Goal: Transaction & Acquisition: Purchase product/service

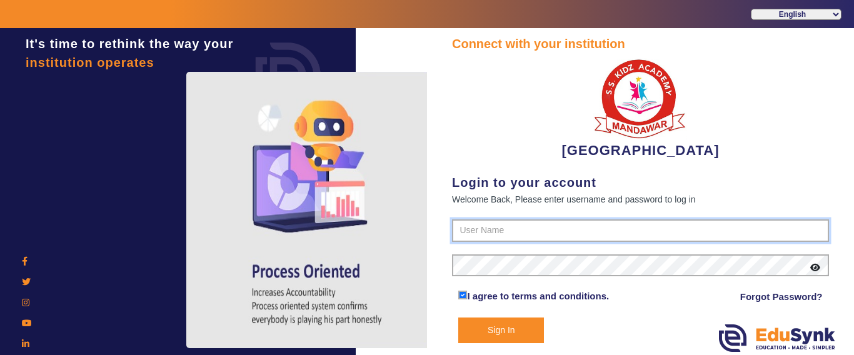
type input "9928895959"
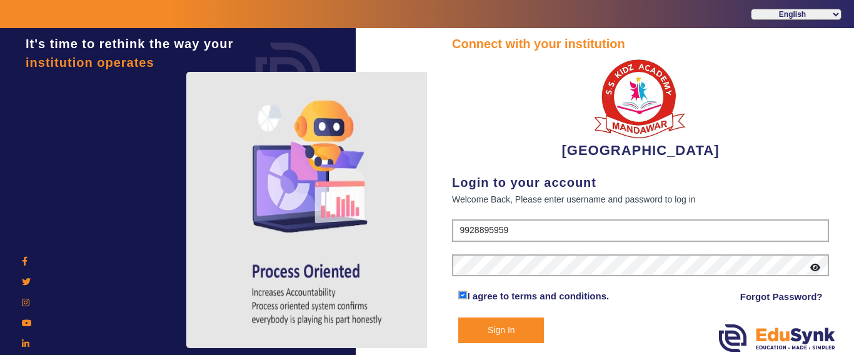
click at [488, 328] on button "Sign In" at bounding box center [501, 331] width 86 height 26
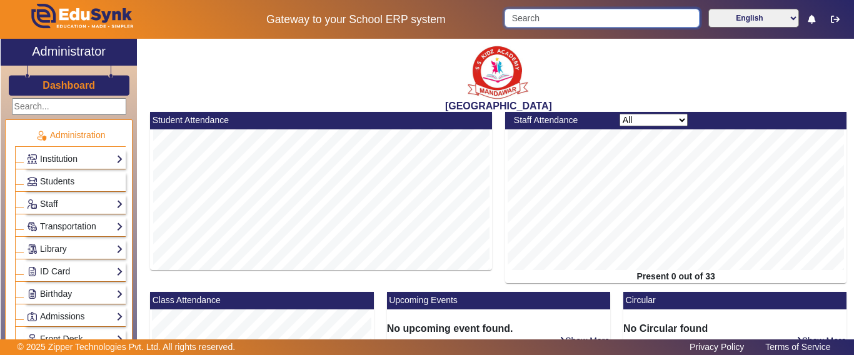
click at [520, 20] on input "Search" at bounding box center [602, 18] width 195 height 19
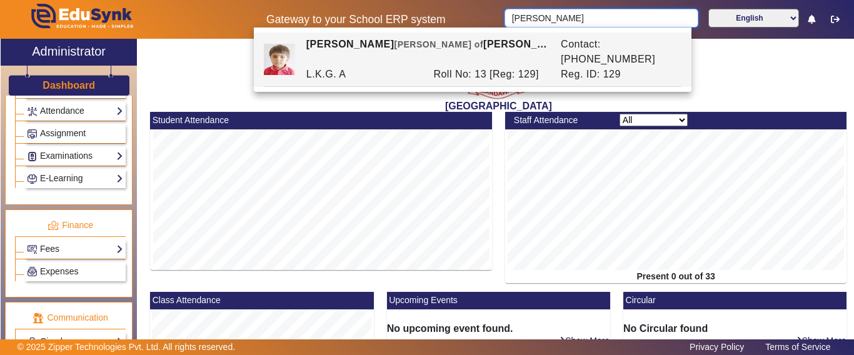
scroll to position [563, 0]
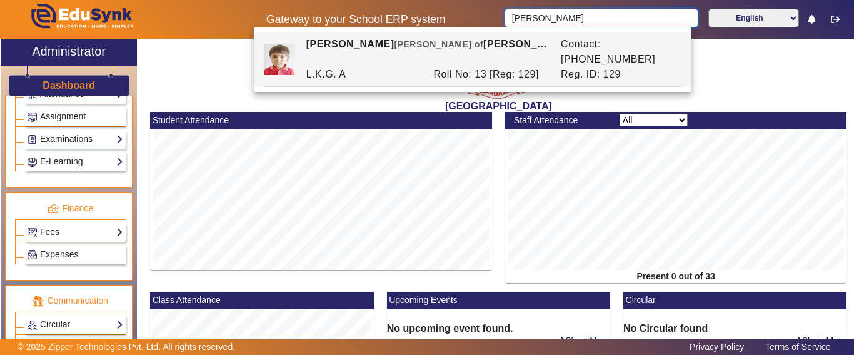
type input "[PERSON_NAME]"
click at [53, 236] on link "Fees" at bounding box center [75, 232] width 96 height 14
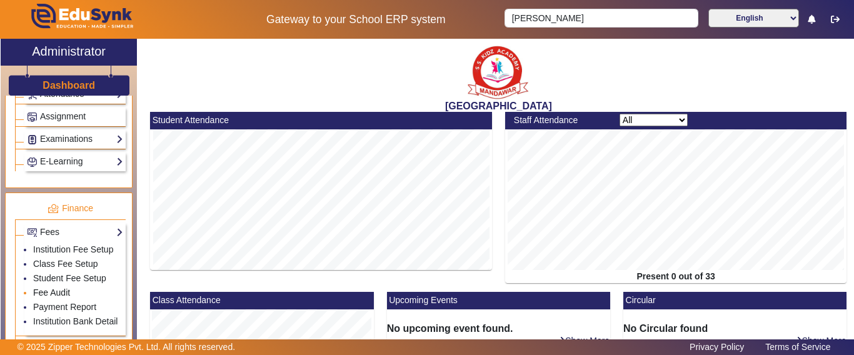
click at [46, 298] on link "Fee Audit" at bounding box center [51, 293] width 37 height 10
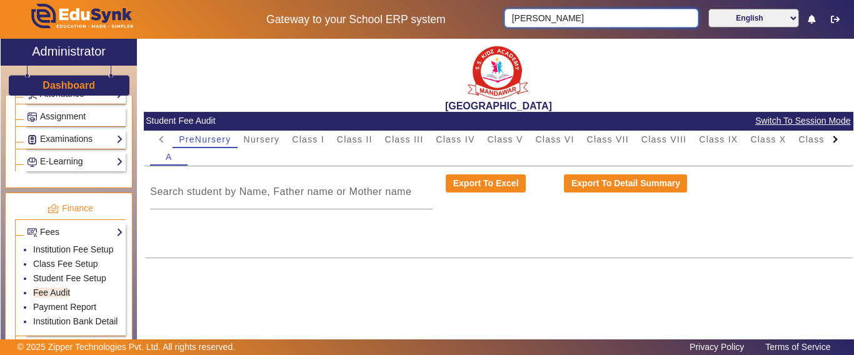
click at [582, 24] on input "[PERSON_NAME]" at bounding box center [601, 18] width 193 height 19
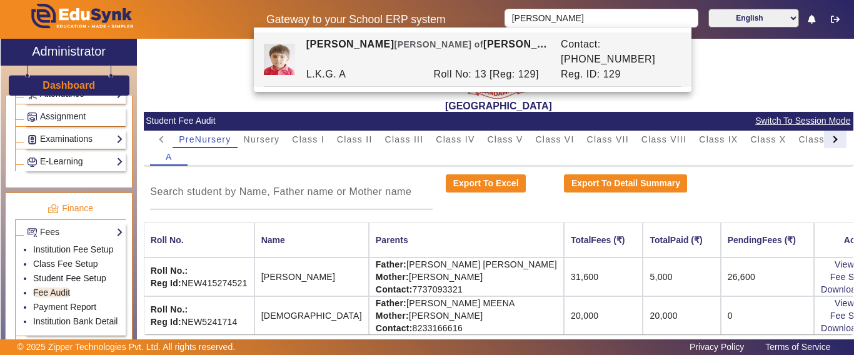
click at [827, 137] on div at bounding box center [835, 140] width 23 height 18
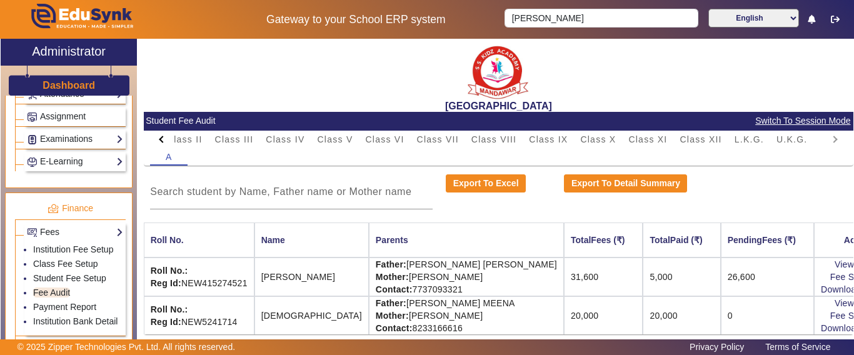
click at [827, 137] on mat-tab-header "PreNursery Nursery Class I Class II Class III Class IV Class V Class VI Class V…" at bounding box center [498, 140] width 697 height 18
click at [827, 138] on mat-tab-header "PreNursery Nursery Class I Class II Class III Class IV Class V Class VI Class V…" at bounding box center [498, 140] width 697 height 18
click at [729, 139] on div "L.K.G." at bounding box center [750, 140] width 42 height 18
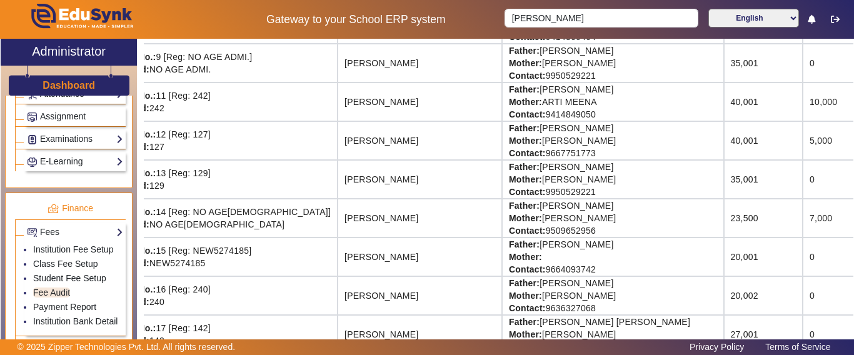
scroll to position [563, 106]
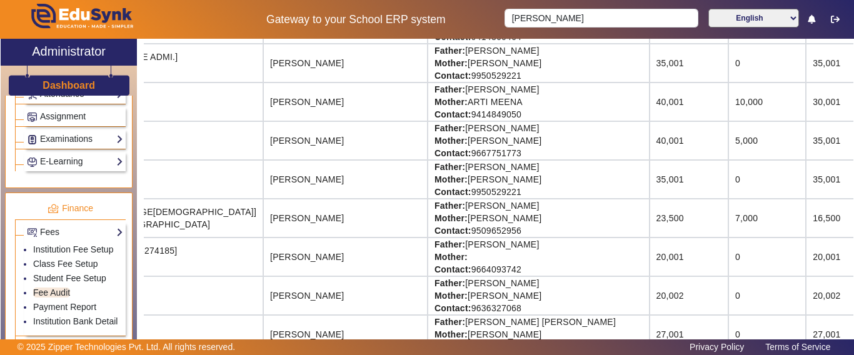
drag, startPoint x: 703, startPoint y: 187, endPoint x: 841, endPoint y: 181, distance: 138.3
click at [850, 181] on div "[GEOGRAPHIC_DATA] Student Fee Audit Switch To Session Mode PreNursery Nursery C…" at bounding box center [499, 190] width 710 height 302
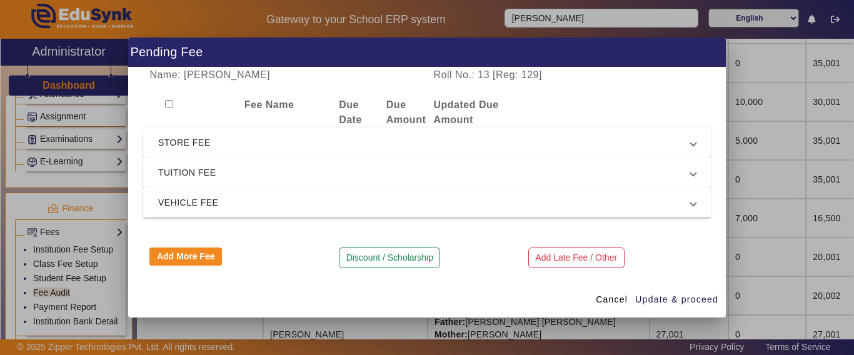
drag, startPoint x: 180, startPoint y: 163, endPoint x: 180, endPoint y: 176, distance: 13.8
click at [180, 163] on mat-expansion-panel-header "TUITION FEE" at bounding box center [427, 173] width 568 height 30
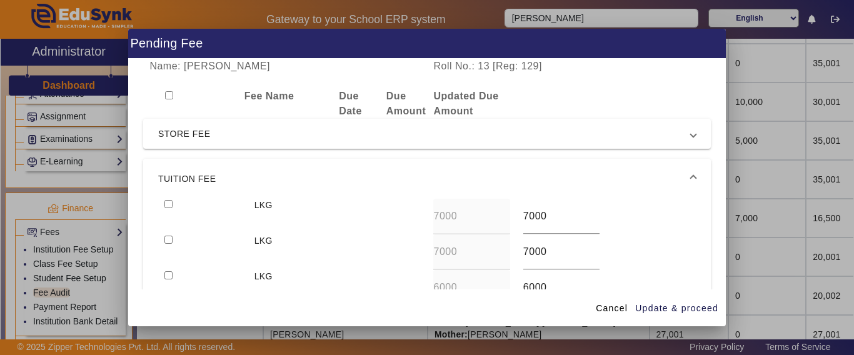
click at [168, 203] on mat-expansion-panel "TUITION FEE LKG 7000 7000 LKG 7000 7000 LKG 6000 6000" at bounding box center [427, 237] width 568 height 157
click at [168, 206] on input "checkbox" at bounding box center [169, 204] width 8 height 8
checkbox input "true"
click at [674, 310] on span "Update & proceed" at bounding box center [676, 308] width 83 height 13
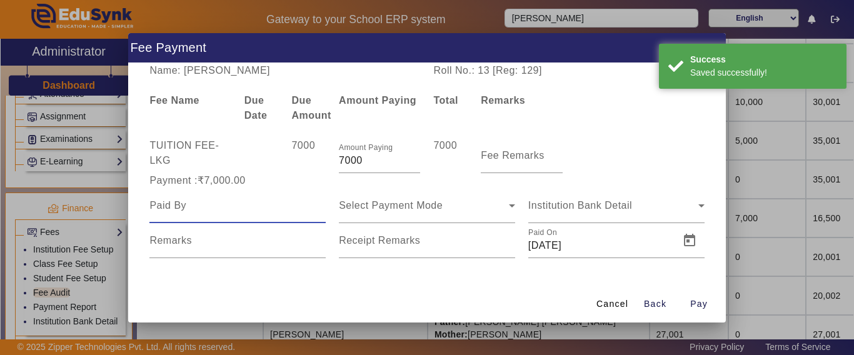
click at [218, 209] on input at bounding box center [237, 205] width 176 height 15
type input "[PERSON_NAME]"
click at [382, 195] on div "Select Payment Mode" at bounding box center [427, 205] width 176 height 35
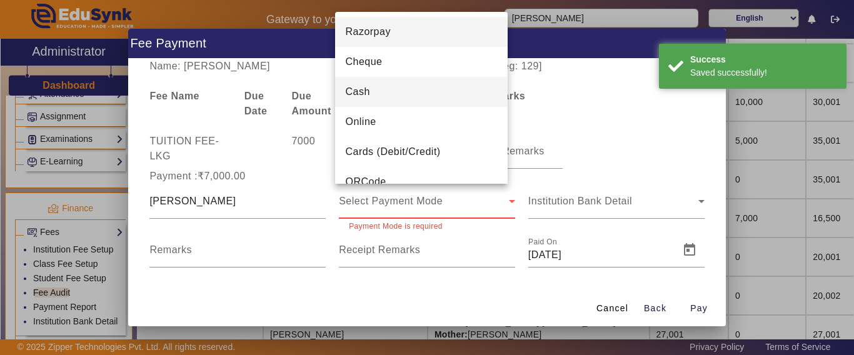
click at [369, 98] on span "Cash" at bounding box center [357, 91] width 24 height 15
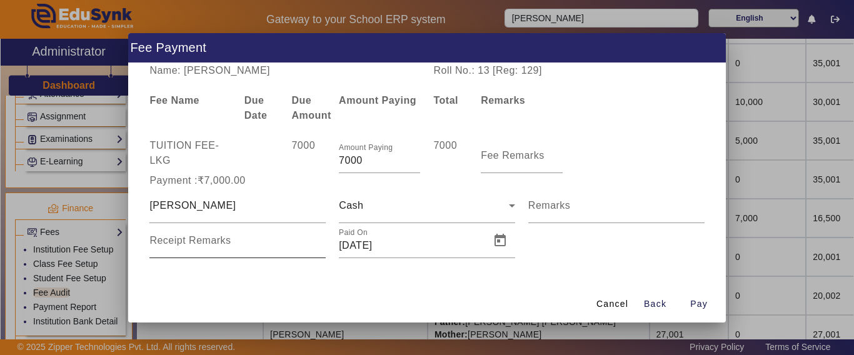
click at [200, 245] on mat-label "Receipt Remarks" at bounding box center [189, 240] width 81 height 11
click at [200, 245] on input "Receipt Remarks" at bounding box center [237, 245] width 176 height 15
click at [214, 270] on div "Name: [PERSON_NAME] Roll No.: 13 [Reg: 129] Fee Name Due Date Due Amount Amount…" at bounding box center [427, 174] width 598 height 223
click at [205, 238] on mat-label "Receipt Remarks" at bounding box center [189, 240] width 81 height 11
click at [205, 238] on input "Receipt Remarks" at bounding box center [237, 245] width 176 height 15
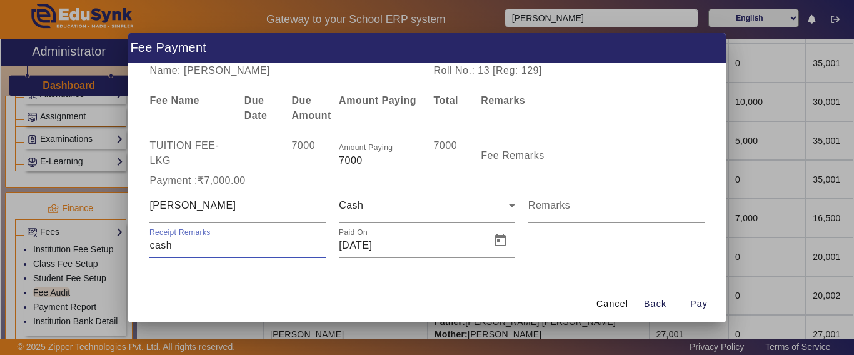
type input "cash"
click at [697, 301] on span "Pay" at bounding box center [700, 304] width 18 height 13
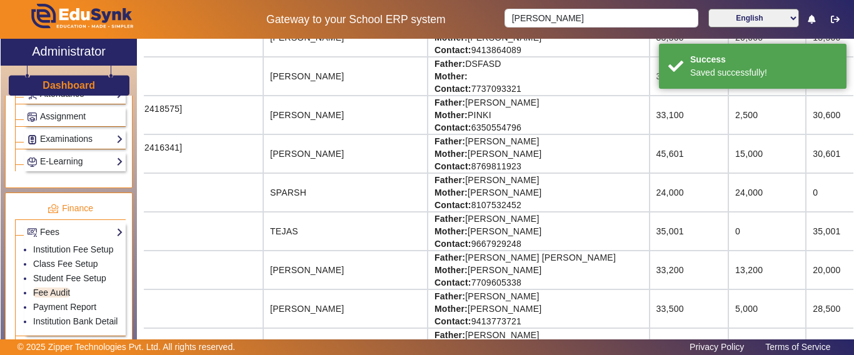
drag, startPoint x: 668, startPoint y: 340, endPoint x: 375, endPoint y: 343, distance: 292.7
click at [375, 343] on div "© 2025 Zipper Technologies Pvt. Ltd. All rights reserved. Privacy Policy Terms …" at bounding box center [427, 348] width 854 height 16
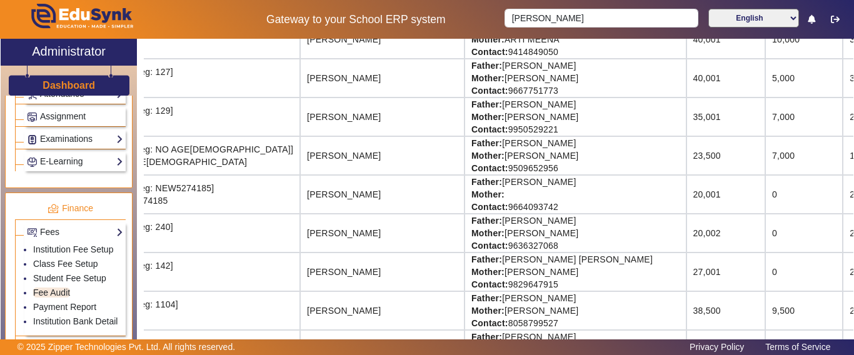
scroll to position [625, 106]
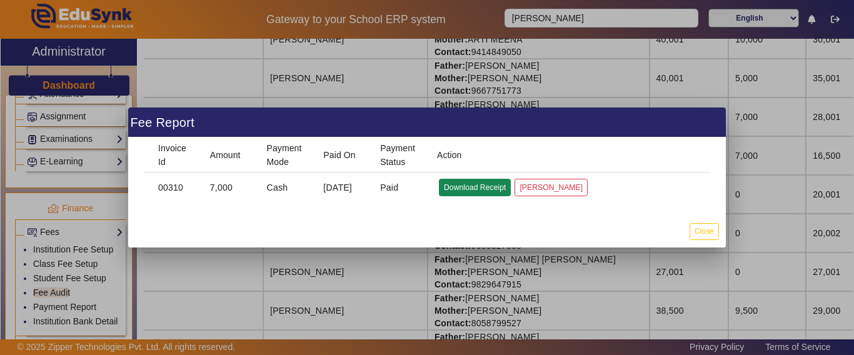
click at [474, 188] on button "Download Receipt" at bounding box center [475, 187] width 72 height 17
click at [706, 230] on button "Close" at bounding box center [704, 231] width 29 height 17
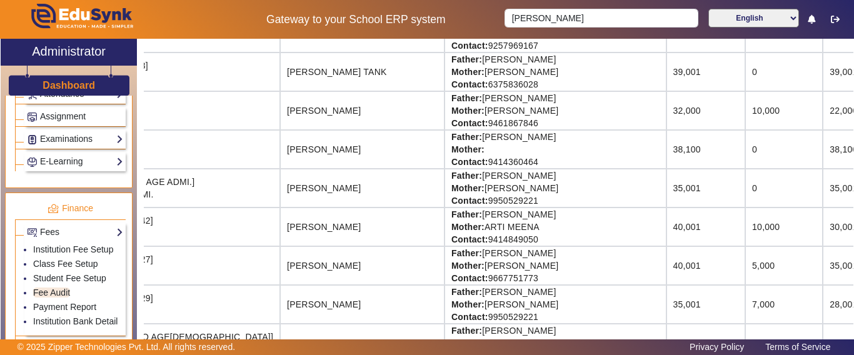
scroll to position [438, 106]
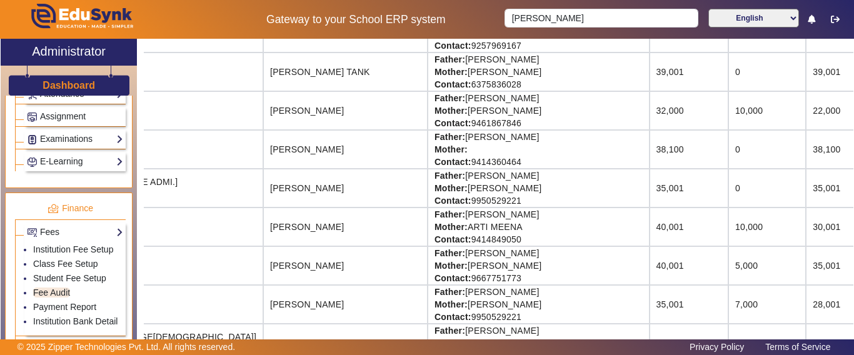
drag, startPoint x: 640, startPoint y: 188, endPoint x: 853, endPoint y: 182, distance: 212.1
click at [853, 182] on div "[GEOGRAPHIC_DATA] Student Fee Audit Switch To Session Mode PreNursery Nursery C…" at bounding box center [499, 190] width 710 height 302
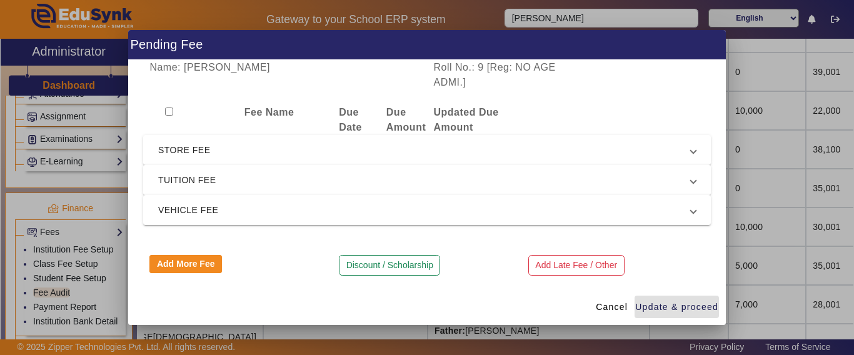
click at [179, 186] on span "TUITION FEE" at bounding box center [424, 180] width 533 height 15
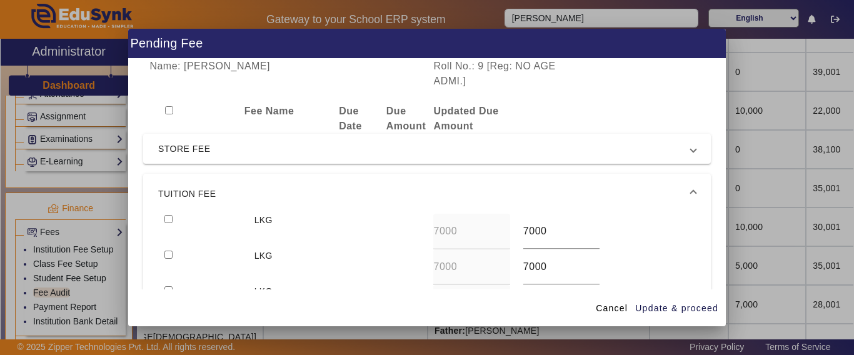
click at [169, 219] on input "checkbox" at bounding box center [169, 219] width 8 height 8
checkbox input "true"
drag, startPoint x: 165, startPoint y: 251, endPoint x: 170, endPoint y: 257, distance: 7.5
click at [166, 252] on input "checkbox" at bounding box center [169, 255] width 8 height 8
checkbox input "true"
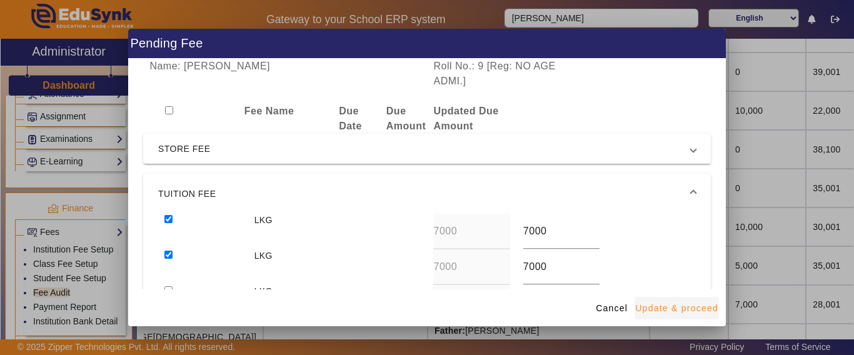
click at [686, 313] on span "Update & proceed" at bounding box center [676, 308] width 83 height 13
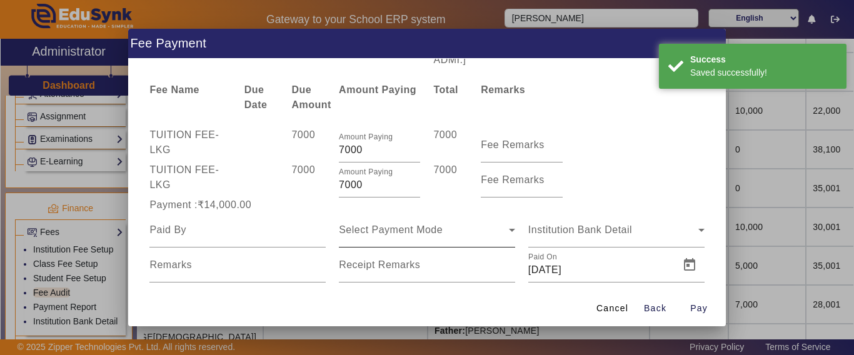
scroll to position [42, 0]
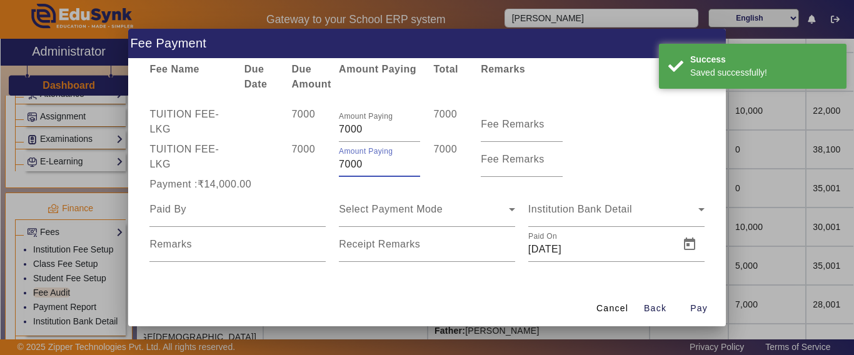
drag, startPoint x: 372, startPoint y: 161, endPoint x: 301, endPoint y: 163, distance: 70.7
click at [301, 163] on div "TUITION FEE - LKG 7000 Amount Paying 7000 7000 Fee Remarks" at bounding box center [427, 159] width 568 height 35
type input "1000"
click at [300, 177] on div "Payment :₹14,000.00" at bounding box center [238, 184] width 190 height 15
click at [236, 209] on input at bounding box center [237, 209] width 176 height 15
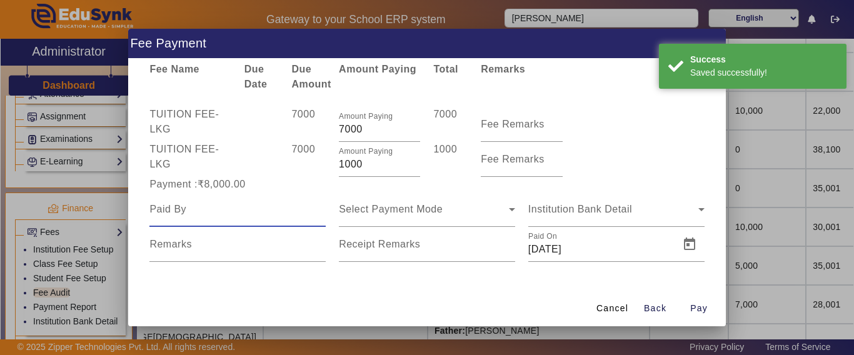
click at [236, 209] on input at bounding box center [237, 209] width 176 height 15
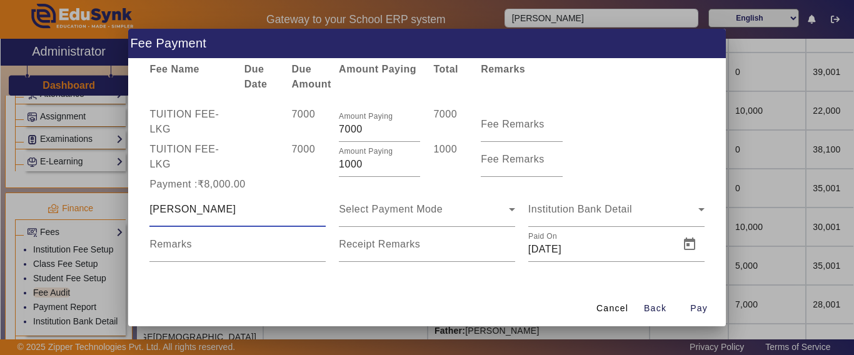
type input "[PERSON_NAME]"
click at [428, 208] on span "Select Payment Mode" at bounding box center [391, 209] width 104 height 11
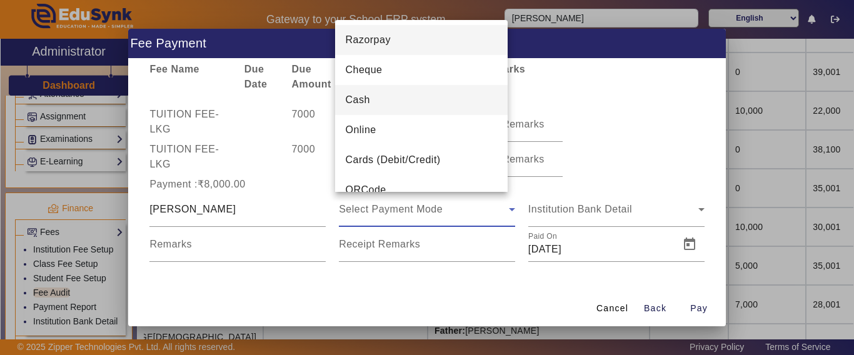
click at [362, 101] on span "Cash" at bounding box center [357, 100] width 24 height 15
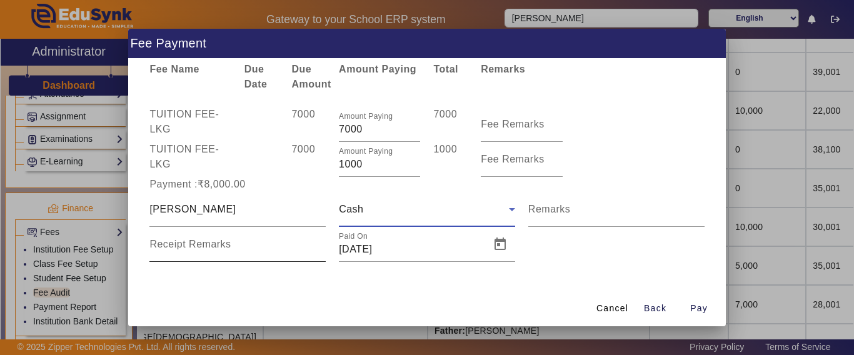
click at [230, 241] on mat-label "Receipt Remarks" at bounding box center [189, 244] width 81 height 11
click at [230, 242] on input "Receipt Remarks" at bounding box center [237, 249] width 176 height 15
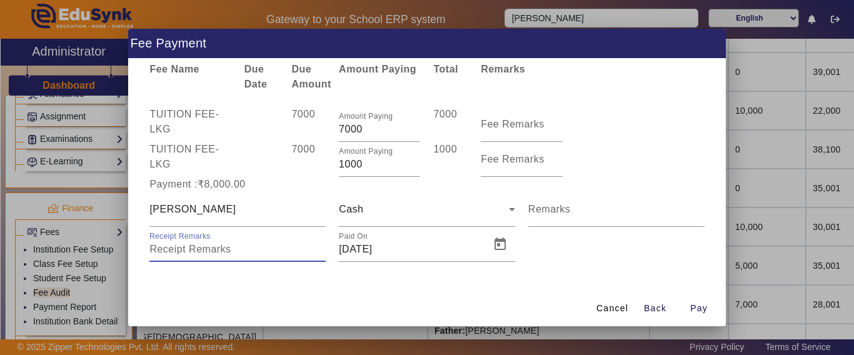
click at [230, 242] on input "Receipt Remarks" at bounding box center [237, 249] width 176 height 15
type input "h"
type input "cash"
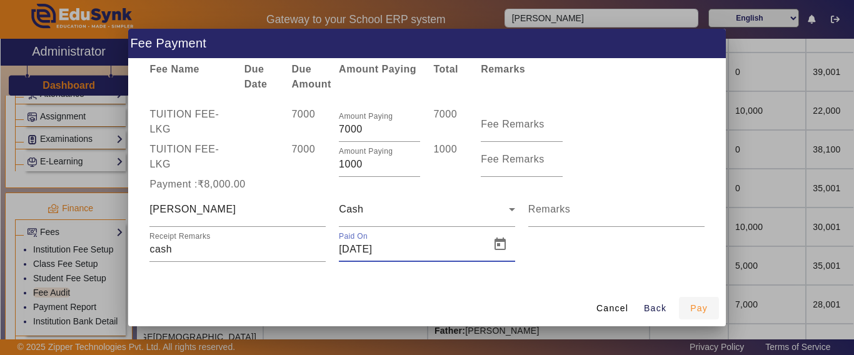
click at [697, 305] on span "Pay" at bounding box center [700, 308] width 18 height 13
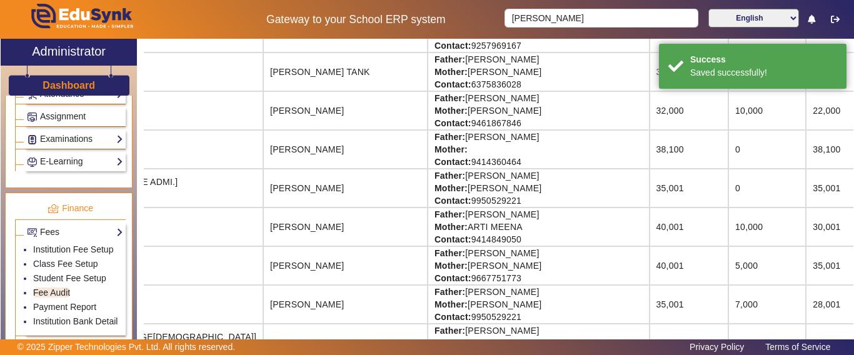
scroll to position [0, 0]
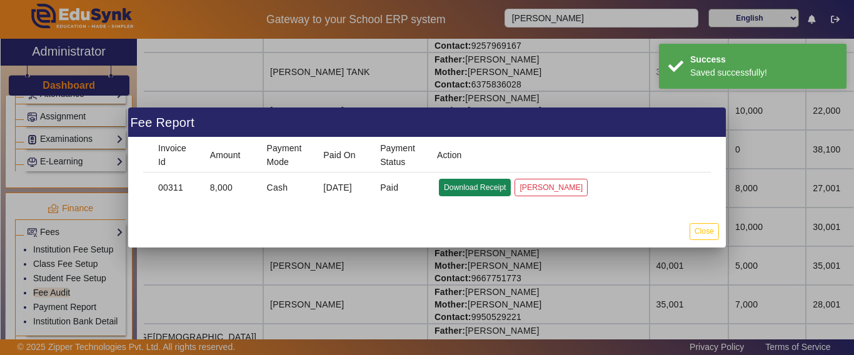
click at [477, 185] on button "Download Receipt" at bounding box center [475, 187] width 72 height 17
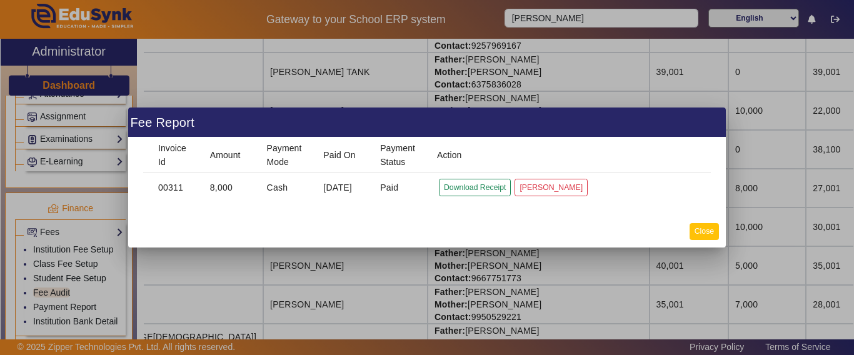
click at [702, 234] on button "Close" at bounding box center [704, 231] width 29 height 17
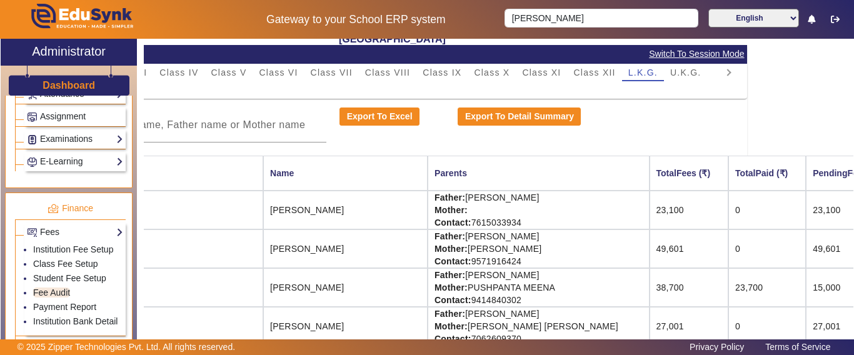
scroll to position [63, 106]
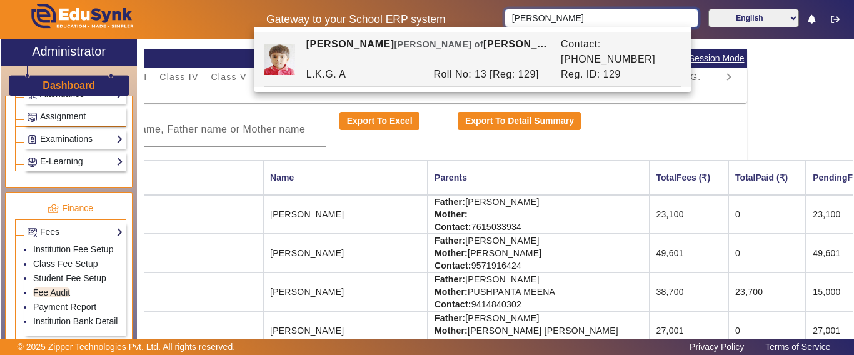
drag, startPoint x: 556, startPoint y: 19, endPoint x: 405, endPoint y: 28, distance: 151.0
click at [412, 17] on div "Gateway to your School ERP system [PERSON_NAME] English हिंदी (Hindi) ಕನ್ನಡ (Ka…" at bounding box center [427, 19] width 853 height 39
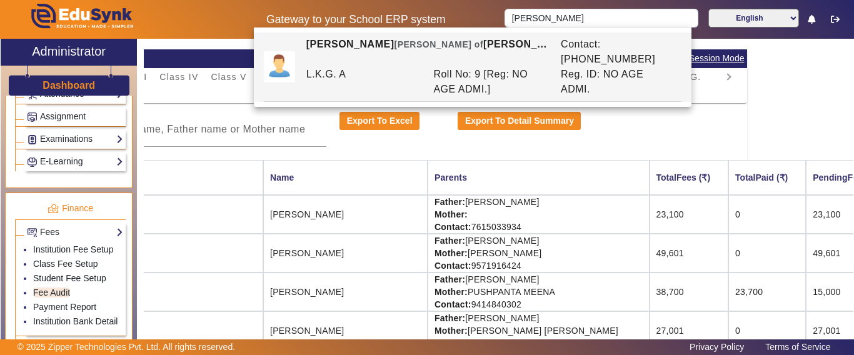
click at [535, 67] on div "Roll No: 9 [Reg: NO AGE ADMI.]" at bounding box center [491, 82] width 128 height 30
type input "[PERSON_NAME]"
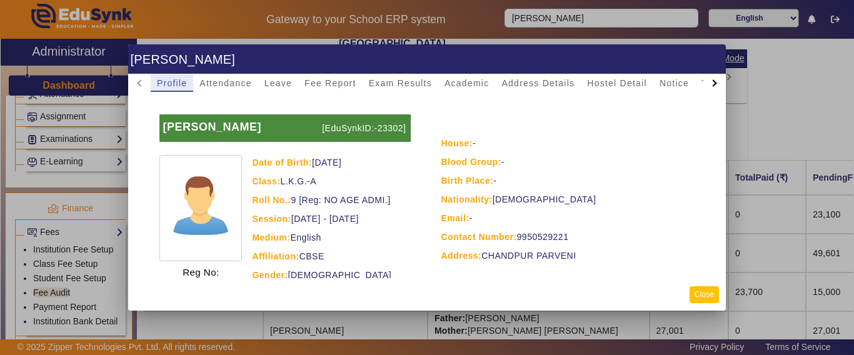
click at [709, 290] on button "Close" at bounding box center [704, 294] width 29 height 17
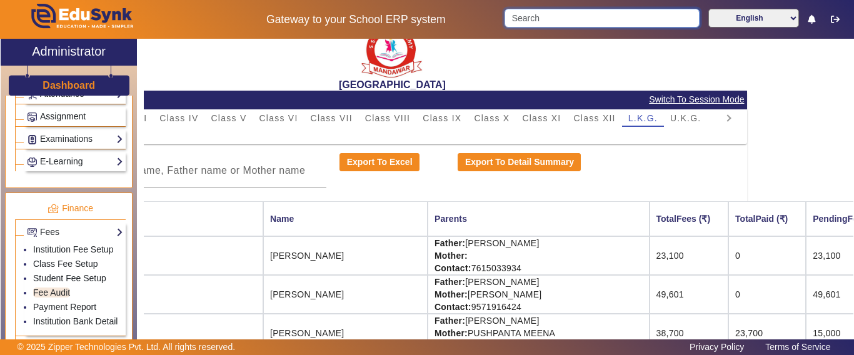
scroll to position [0, 106]
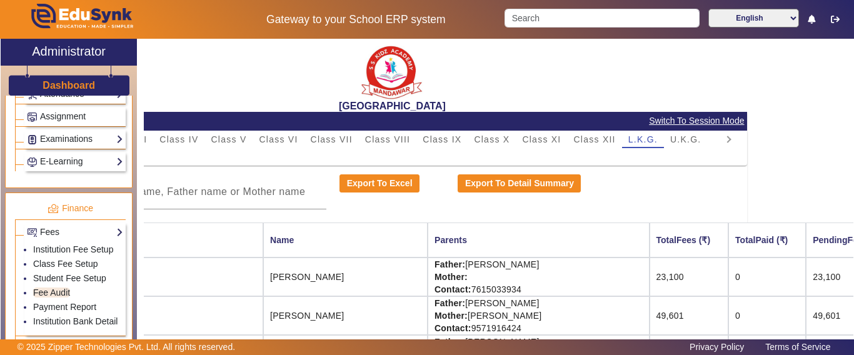
click at [66, 83] on h3 "Dashboard" at bounding box center [69, 85] width 53 height 12
